Goal: Task Accomplishment & Management: Manage account settings

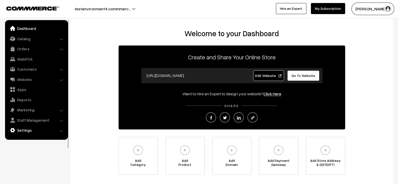
click at [33, 133] on link "Settings" at bounding box center [36, 130] width 60 height 9
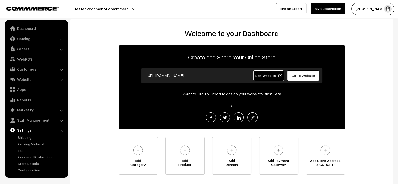
click at [318, 13] on button "suraj pethe" at bounding box center [373, 9] width 43 height 13
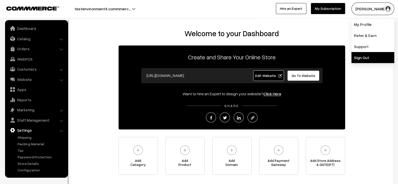
click at [318, 56] on link "Sign Out" at bounding box center [373, 57] width 43 height 11
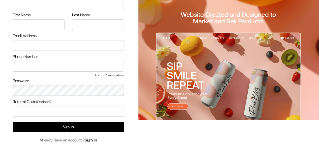
scroll to position [29, 0]
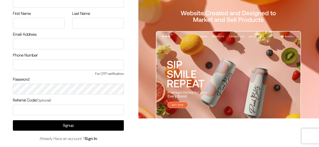
click at [96, 137] on link "Sign In" at bounding box center [91, 138] width 13 height 5
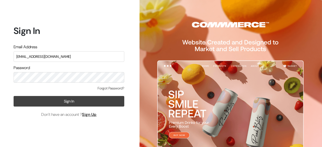
click at [87, 99] on button "Sign In" at bounding box center [69, 101] width 111 height 11
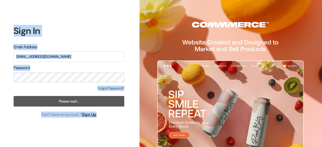
drag, startPoint x: 8, startPoint y: 32, endPoint x: 117, endPoint y: 114, distance: 137.0
click at [117, 114] on div "Sign In Email Address demo@Outdocart.in Password Forgot Password? Please wait… …" at bounding box center [67, 73] width 134 height 147
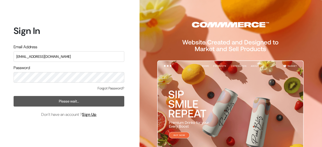
click at [117, 114] on div "Forgot Password? Please wait… Don’t have an account ? Sign Up" at bounding box center [69, 102] width 111 height 32
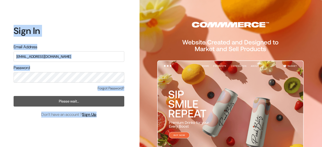
drag, startPoint x: 117, startPoint y: 114, endPoint x: 19, endPoint y: 28, distance: 130.3
click at [19, 28] on form "Sign In Email Address demo@Outdocart.in Password Forgot Password? Please wait… …" at bounding box center [69, 71] width 111 height 92
click at [19, 28] on h1 "Sign In" at bounding box center [69, 30] width 111 height 11
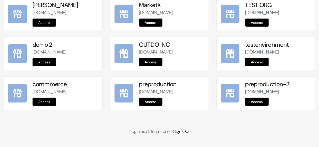
click at [155, 101] on link "Access" at bounding box center [150, 102] width 23 height 8
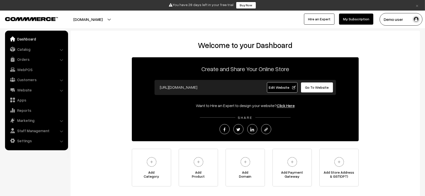
click at [134, 110] on div "Create and Share Your Online Store [URL][DOMAIN_NAME] Edit Website Go To Websit…" at bounding box center [245, 99] width 227 height 84
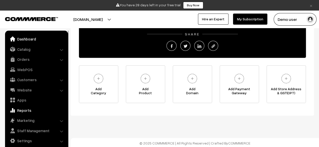
scroll to position [84, 0]
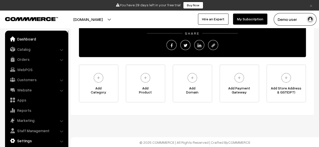
click at [30, 141] on link "Settings" at bounding box center [36, 141] width 60 height 9
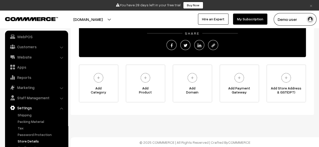
click at [31, 140] on link "Store Details" at bounding box center [41, 141] width 50 height 5
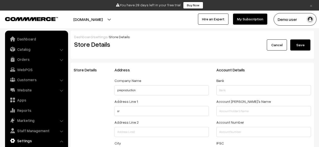
select select "99"
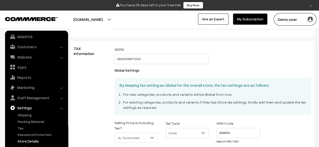
scroll to position [170, 0]
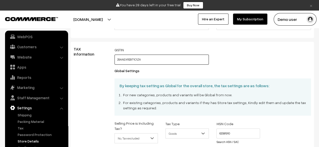
click at [158, 60] on input "29AAEXR2971C1ZA" at bounding box center [161, 60] width 94 height 10
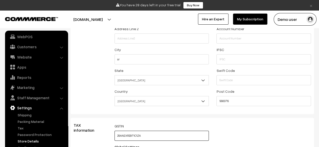
scroll to position [93, 0]
click at [93, 92] on div "Store Details" at bounding box center [90, 41] width 41 height 135
